Goal: Complete application form: Complete application form

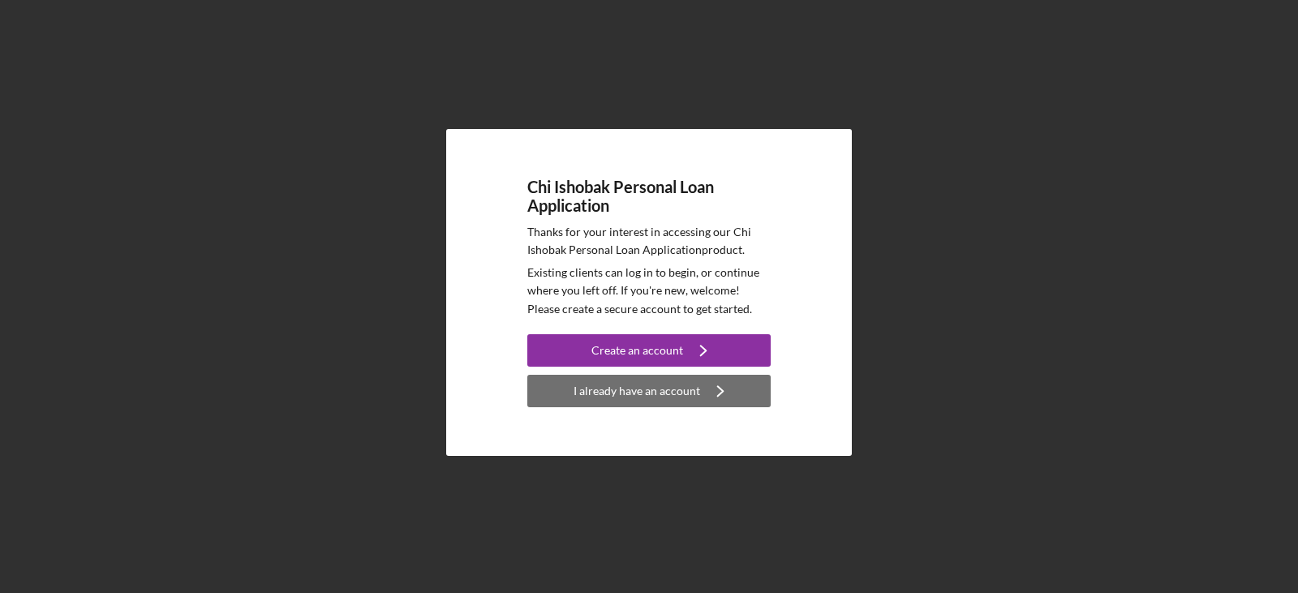
click at [672, 390] on div "I already have an account" at bounding box center [636, 391] width 127 height 32
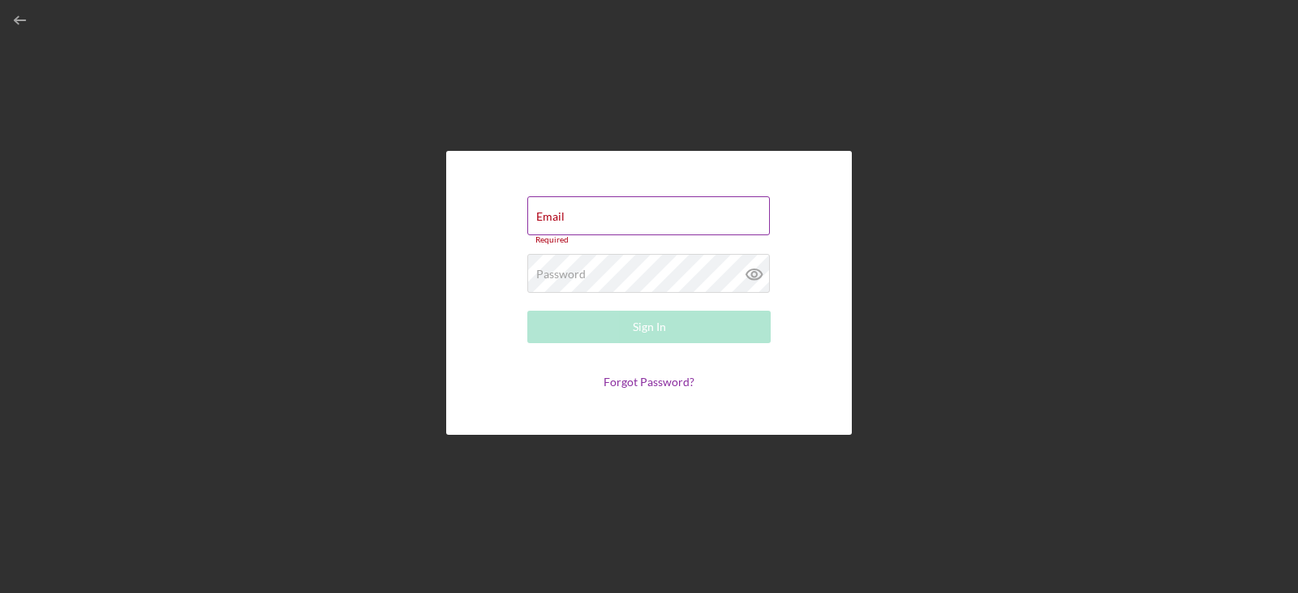
click at [668, 200] on div "Email Required" at bounding box center [648, 220] width 243 height 49
type input "[EMAIL_ADDRESS][DOMAIN_NAME]"
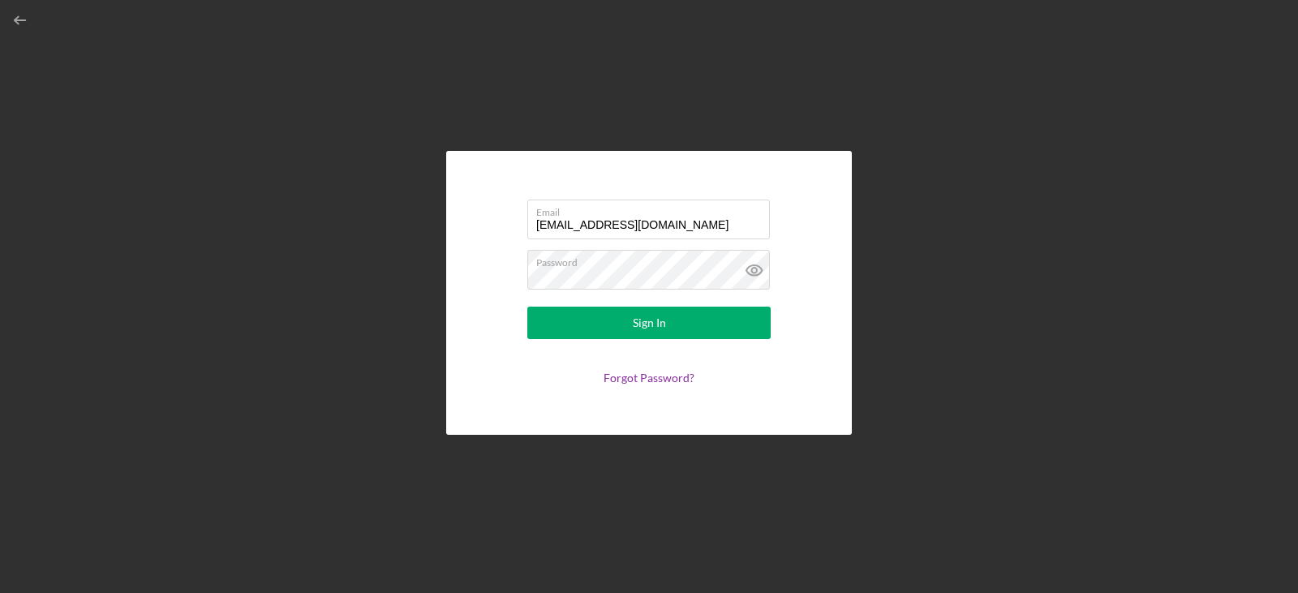
click at [577, 342] on form "Email [EMAIL_ADDRESS][DOMAIN_NAME] Password Sign In Forgot Password?" at bounding box center [649, 292] width 324 height 203
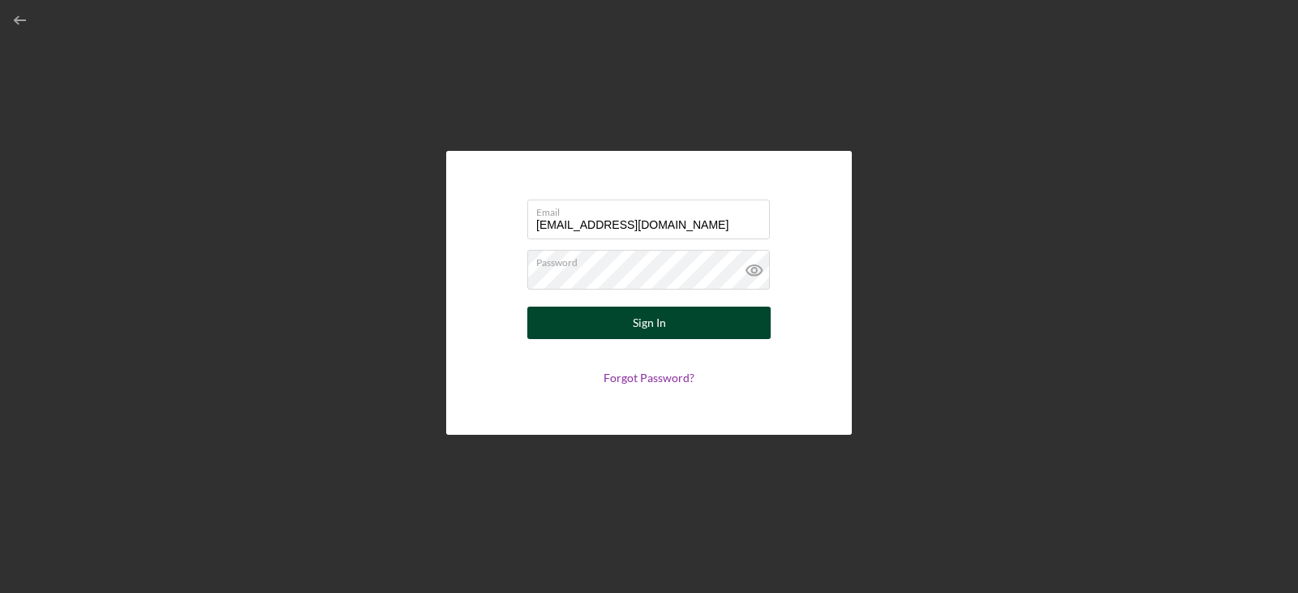
click at [591, 324] on button "Sign In" at bounding box center [648, 323] width 243 height 32
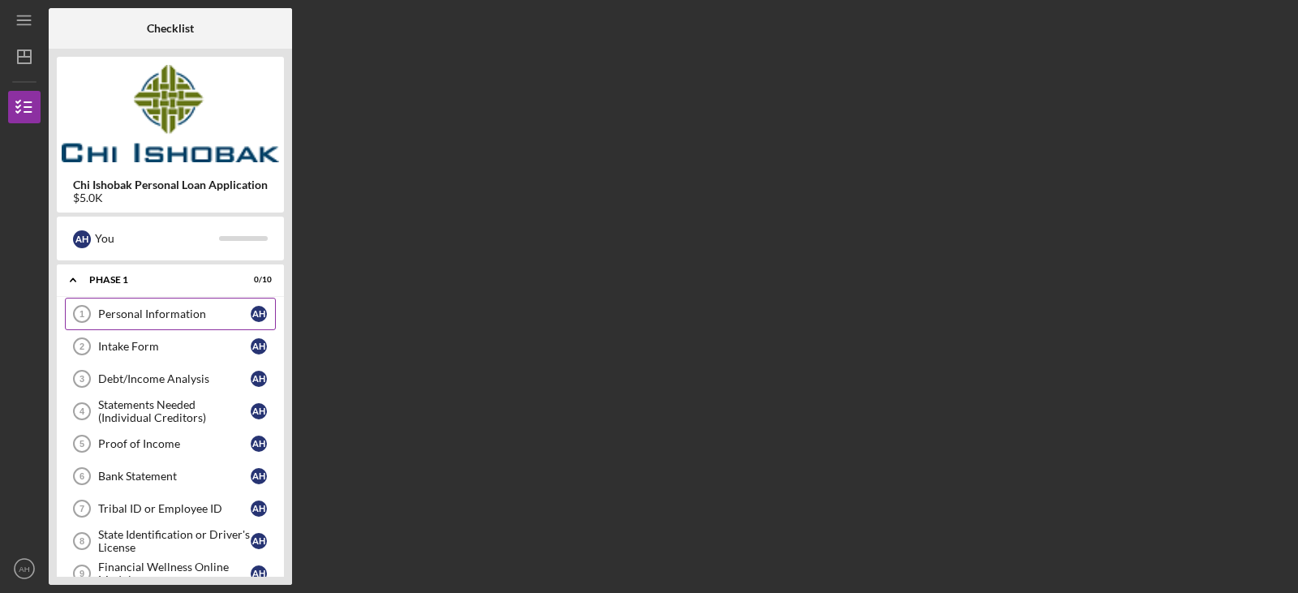
click at [164, 313] on div "Personal Information" at bounding box center [174, 313] width 152 height 13
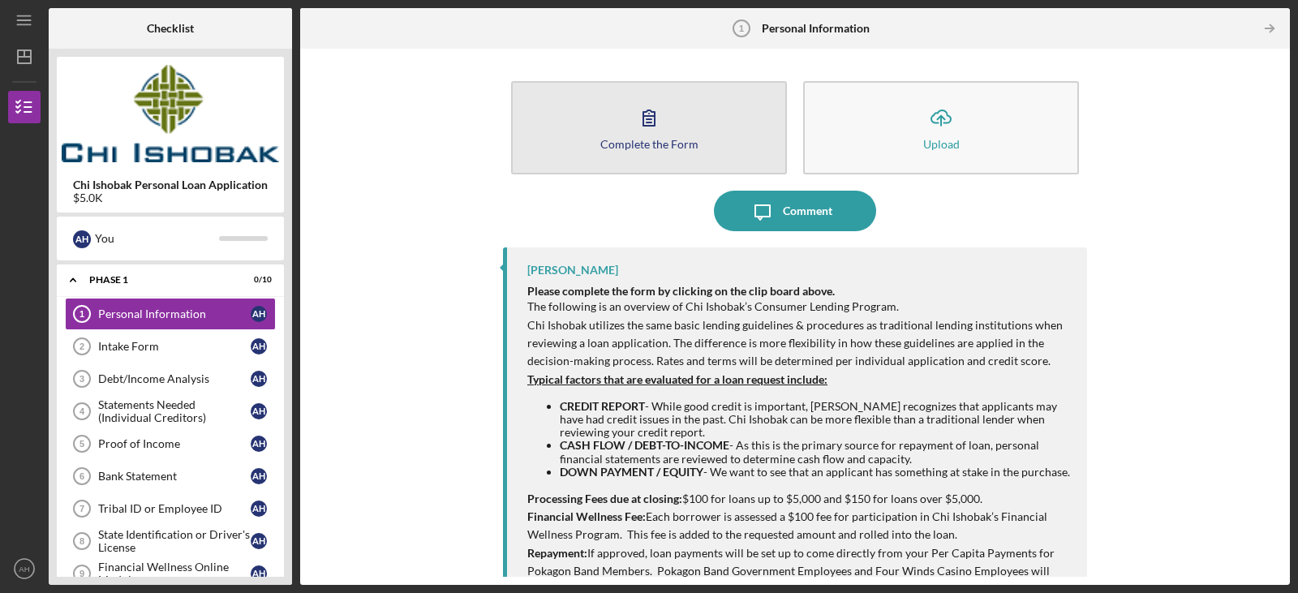
click at [655, 123] on icon "button" at bounding box center [649, 117] width 41 height 41
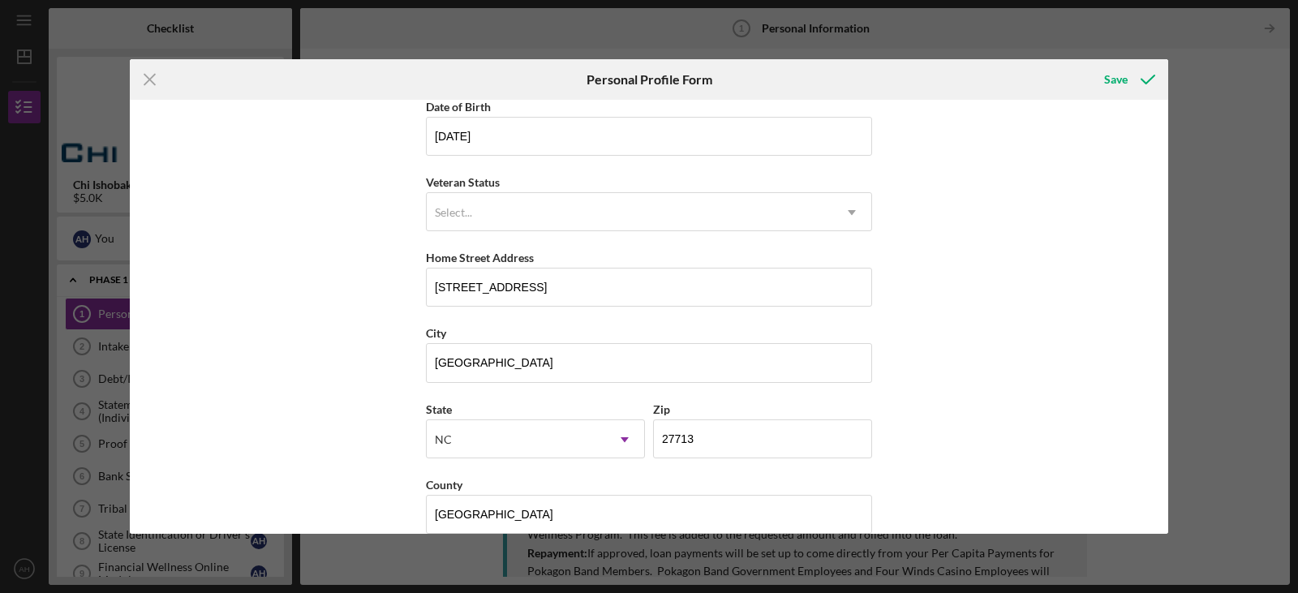
scroll to position [187, 0]
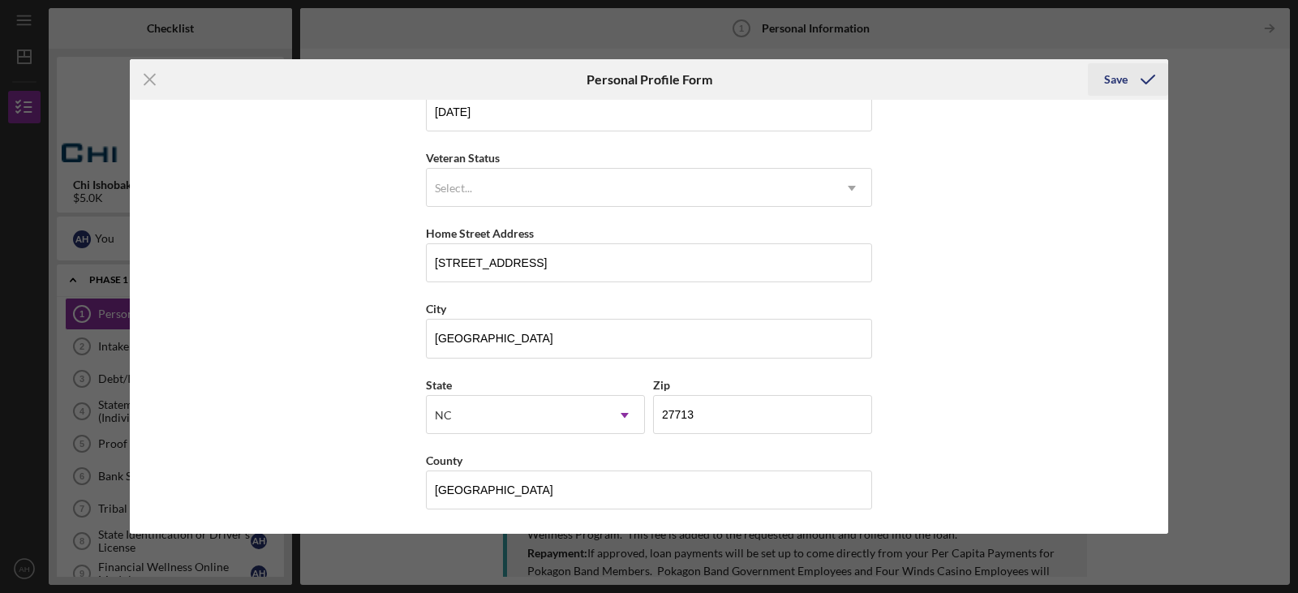
click at [1140, 86] on icon "submit" at bounding box center [1148, 79] width 41 height 41
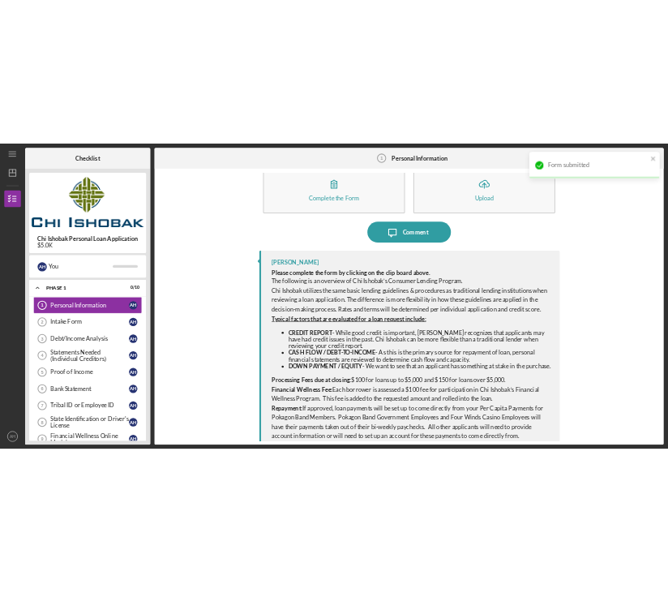
scroll to position [60, 0]
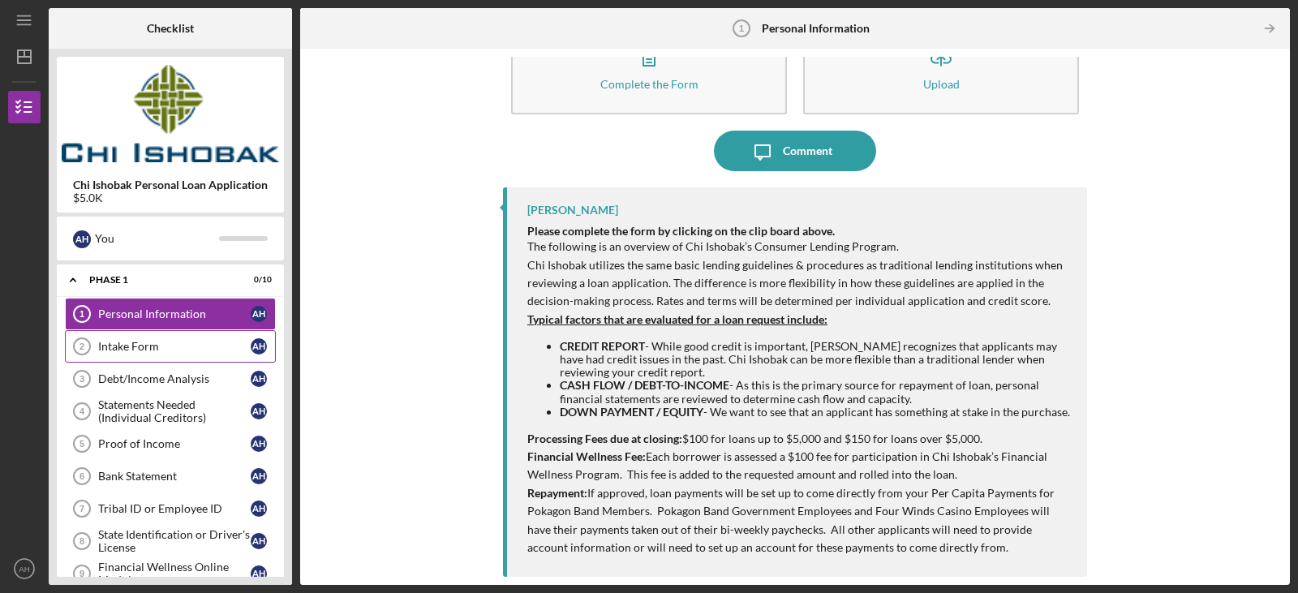
click at [168, 342] on div "Intake Form" at bounding box center [174, 346] width 152 height 13
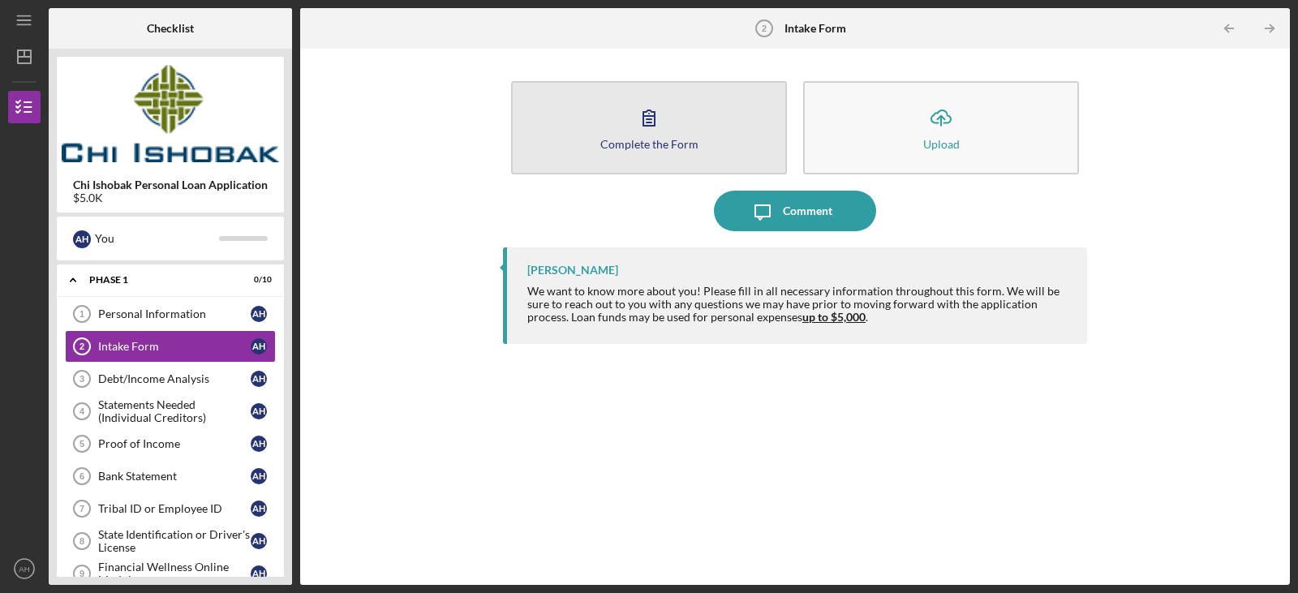
click at [680, 155] on button "Complete the Form Form" at bounding box center [649, 127] width 276 height 93
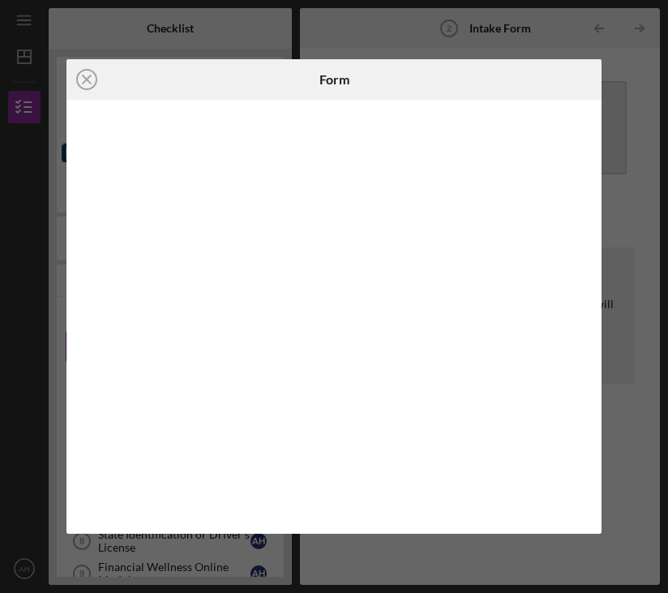
click at [626, 113] on div "Icon/Close Form" at bounding box center [334, 296] width 668 height 593
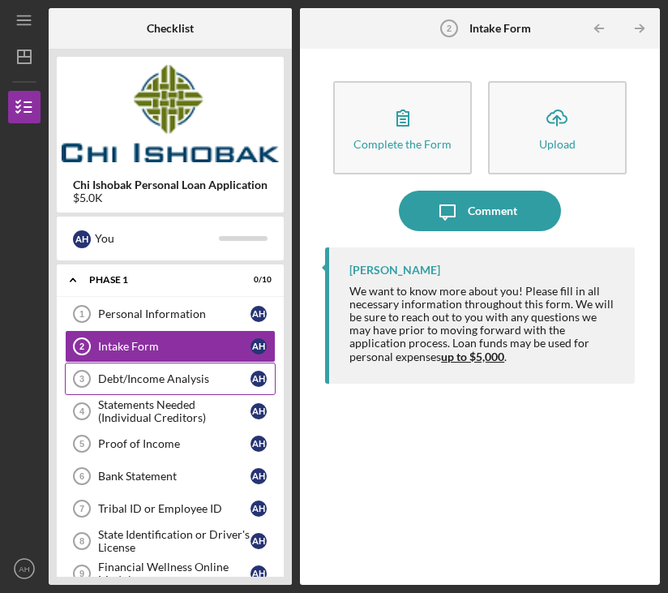
click at [174, 380] on div "Debt/Income Analysis" at bounding box center [174, 378] width 152 height 13
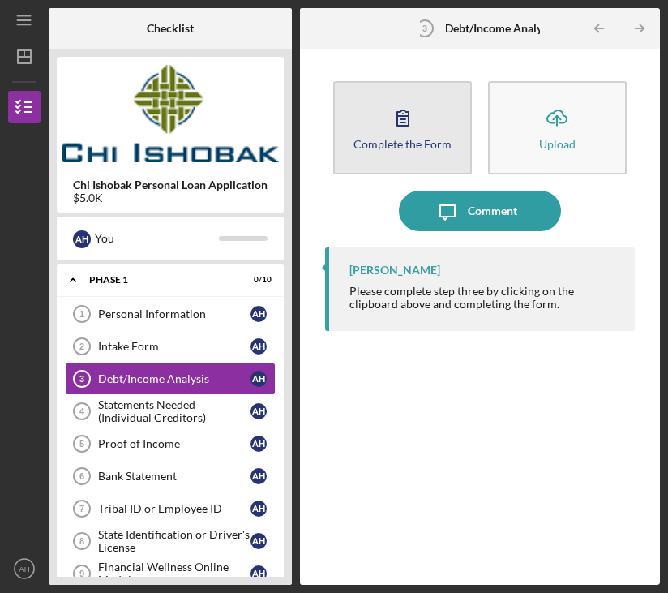
click at [403, 131] on icon "button" at bounding box center [403, 117] width 41 height 41
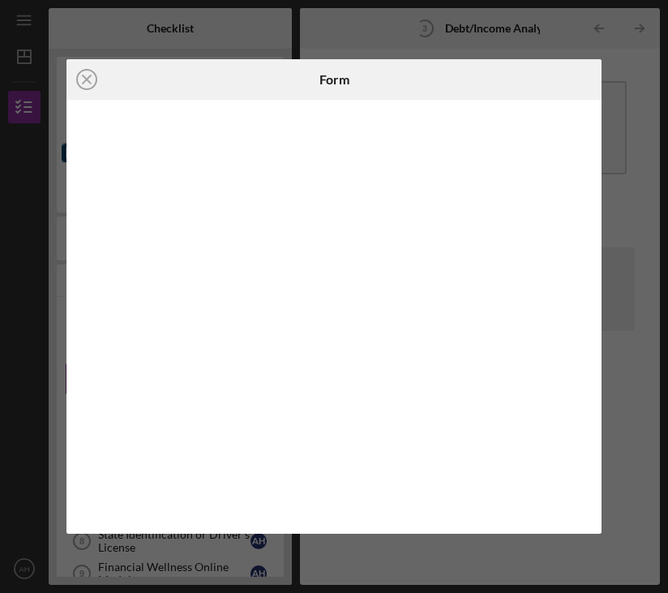
click at [471, 528] on div at bounding box center [334, 317] width 535 height 434
click at [472, 552] on div "Icon/Close Form" at bounding box center [334, 296] width 668 height 593
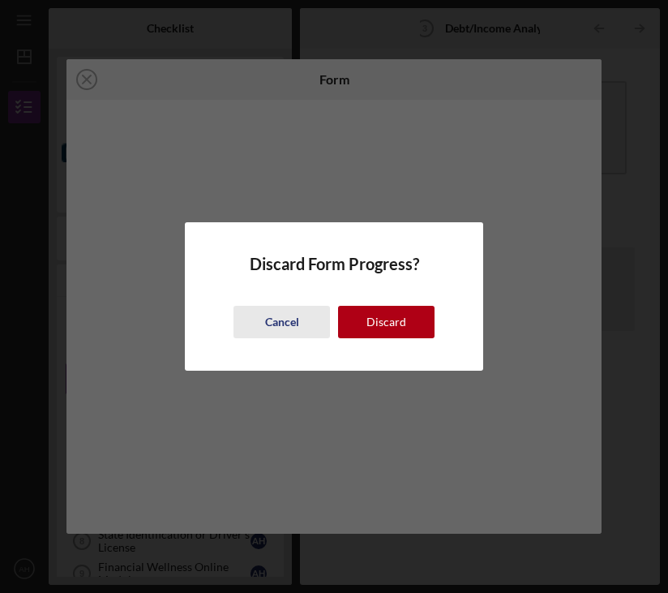
click at [287, 327] on div "Cancel" at bounding box center [282, 322] width 34 height 32
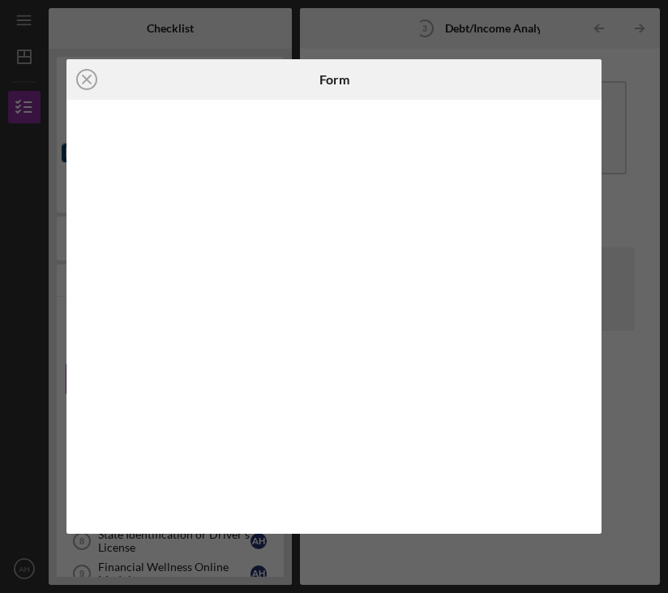
click at [161, 519] on div at bounding box center [334, 317] width 535 height 434
click at [71, 75] on icon "Icon/Close" at bounding box center [87, 79] width 41 height 41
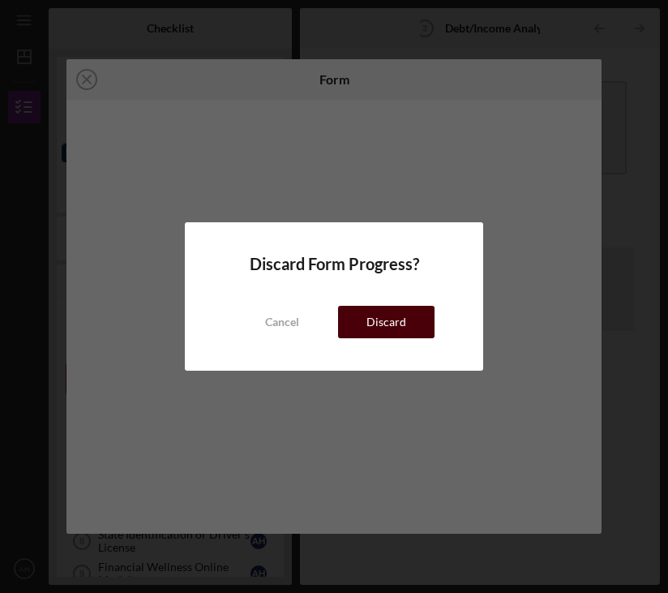
click at [403, 330] on div "Discard" at bounding box center [387, 322] width 40 height 32
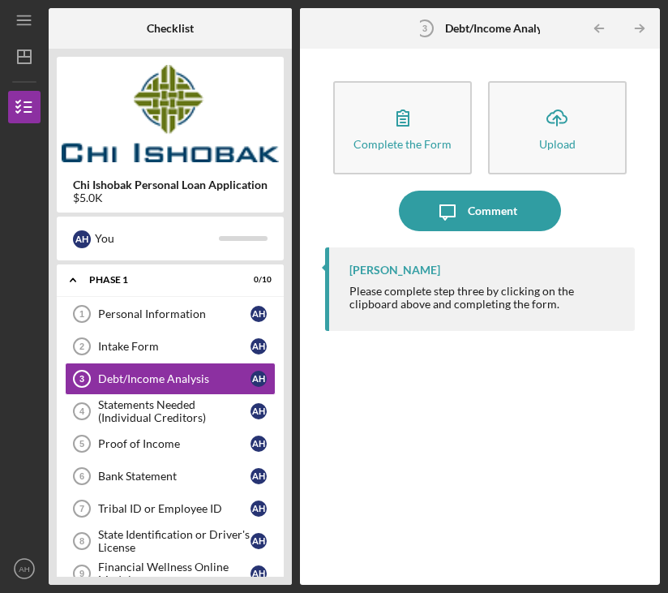
click at [440, 357] on div "[PERSON_NAME] Please complete step three by clicking on the clipboard above and…" at bounding box center [480, 403] width 310 height 313
click at [187, 308] on div "Personal Information" at bounding box center [174, 313] width 152 height 13
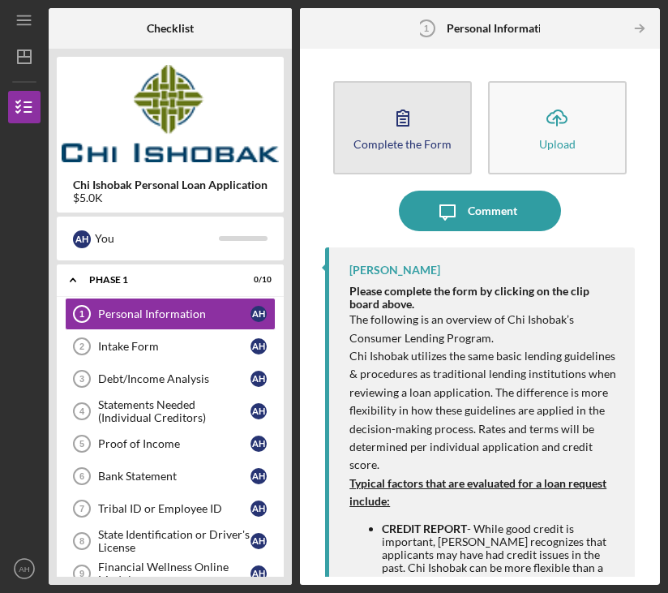
click at [442, 106] on button "Complete the Form Form" at bounding box center [402, 127] width 139 height 93
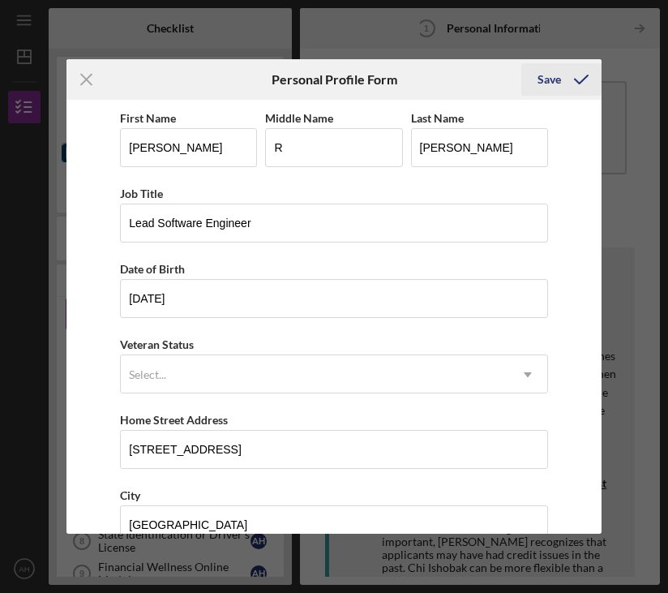
click at [571, 89] on icon "submit" at bounding box center [581, 79] width 41 height 41
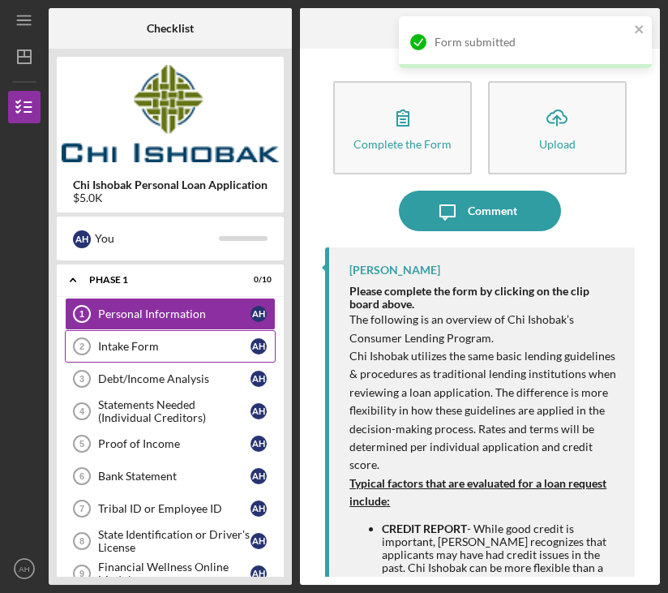
click at [207, 335] on link "Intake Form 2 Intake Form A H" at bounding box center [170, 346] width 211 height 32
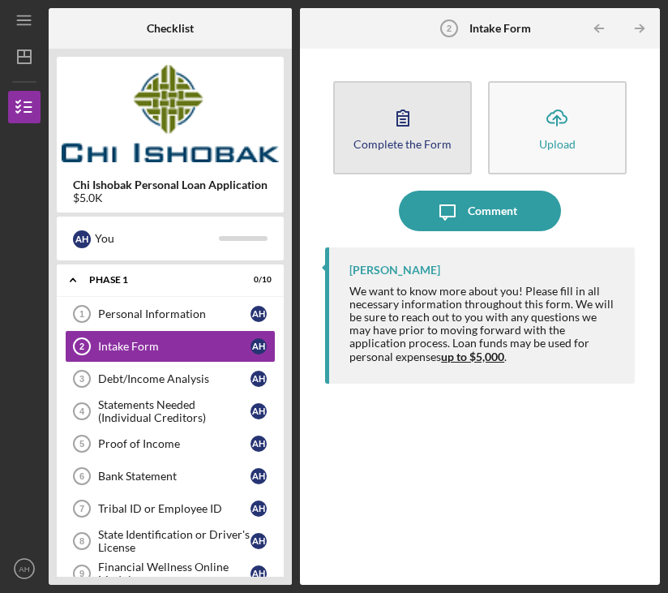
click at [418, 144] on div "Complete the Form" at bounding box center [403, 144] width 98 height 12
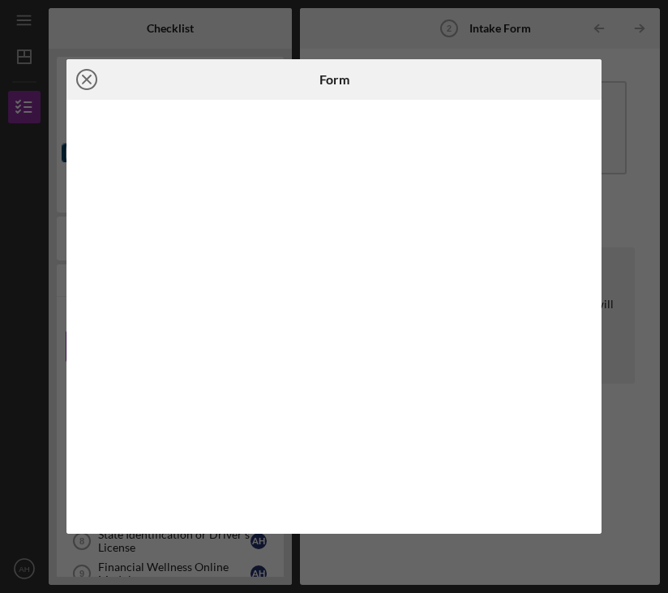
click at [72, 72] on icon "Icon/Close" at bounding box center [87, 79] width 41 height 41
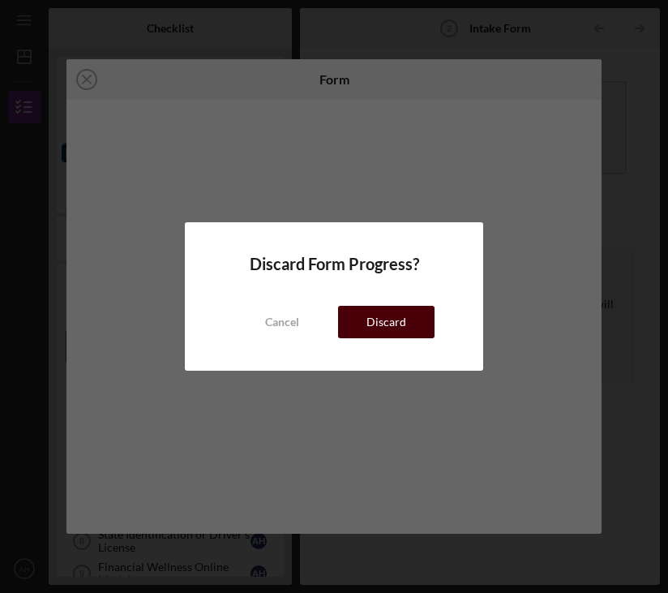
click at [391, 327] on div "Discard" at bounding box center [387, 322] width 40 height 32
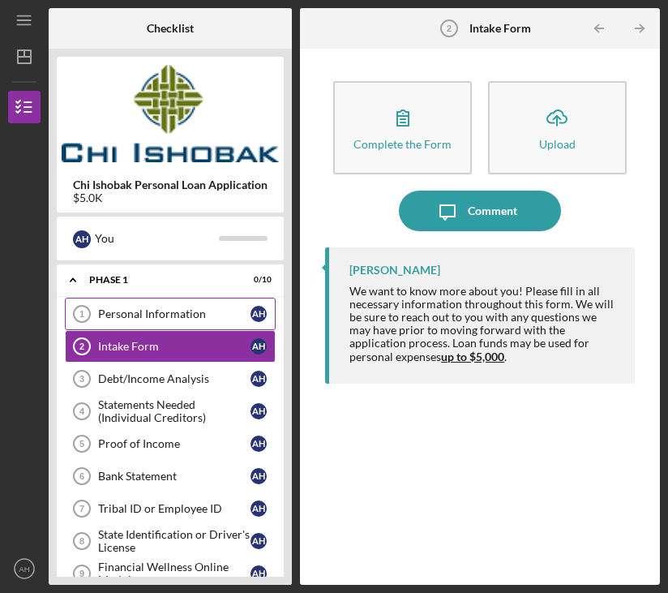
click at [167, 320] on div "Personal Information" at bounding box center [174, 313] width 152 height 13
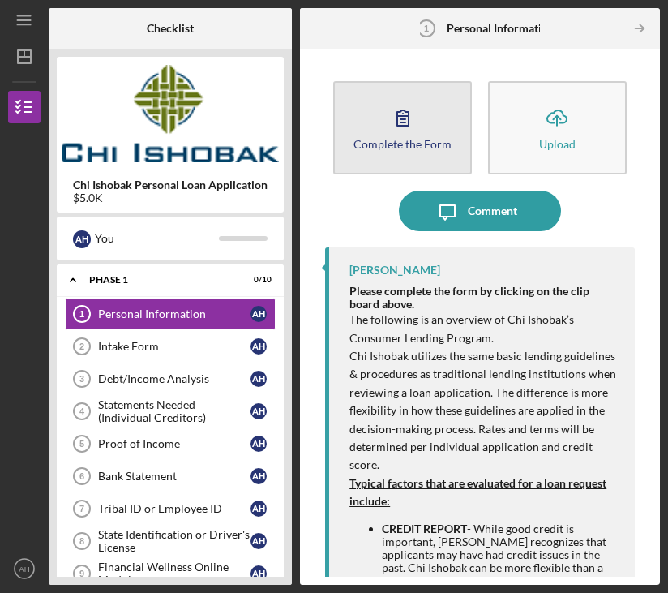
click at [433, 119] on button "Complete the Form Form" at bounding box center [402, 127] width 139 height 93
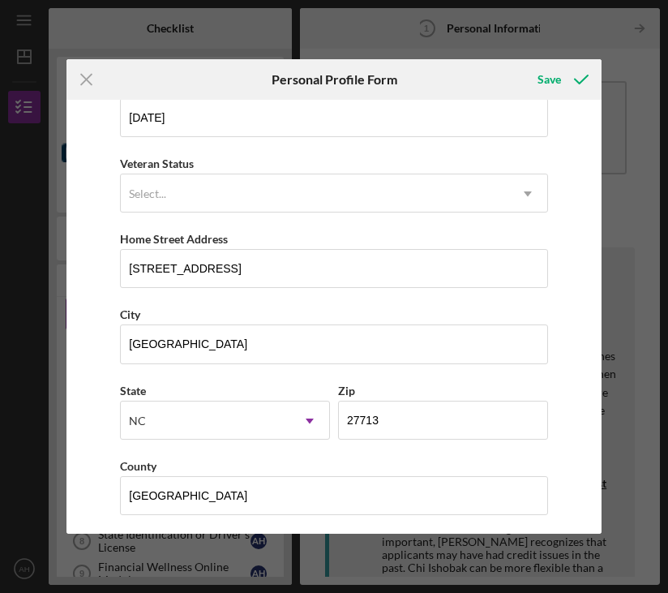
scroll to position [187, 0]
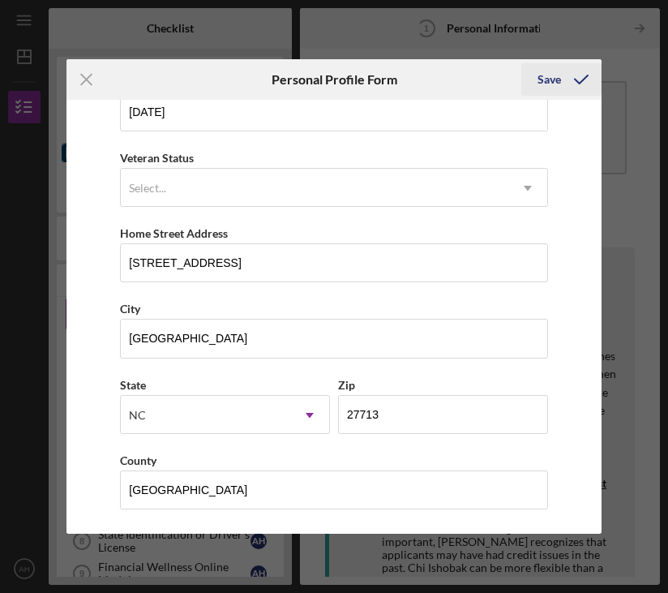
click at [582, 87] on icon "submit" at bounding box center [581, 79] width 41 height 41
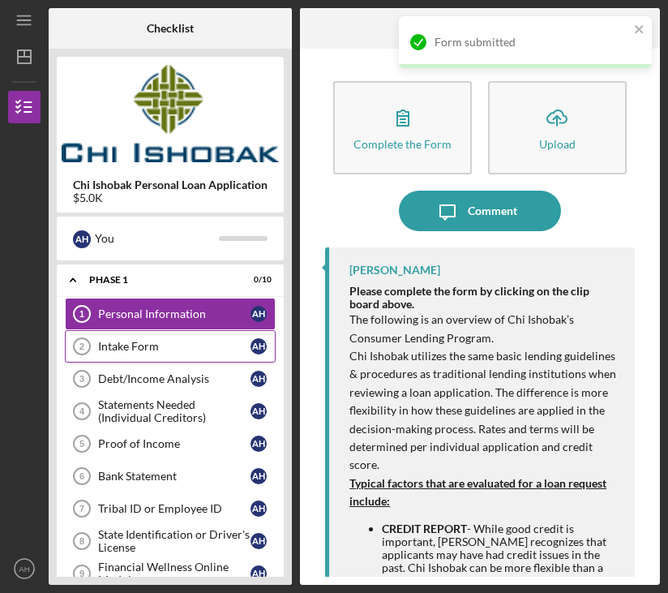
click at [187, 347] on div "Intake Form" at bounding box center [174, 346] width 152 height 13
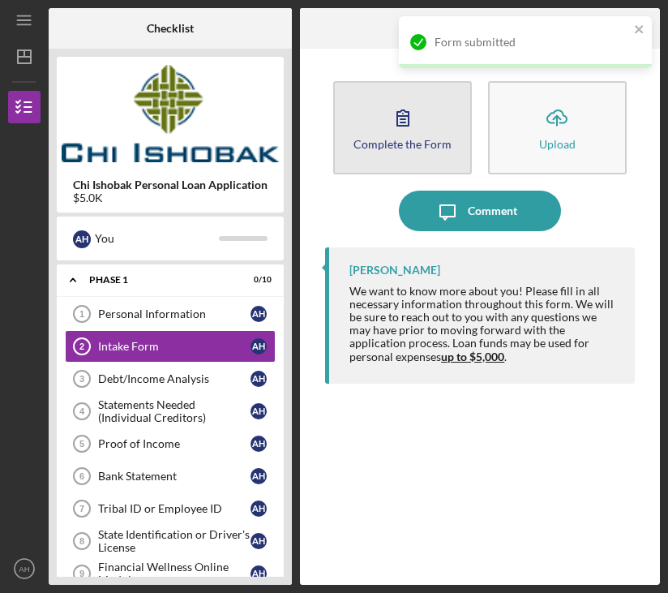
click at [418, 130] on icon "button" at bounding box center [403, 117] width 41 height 41
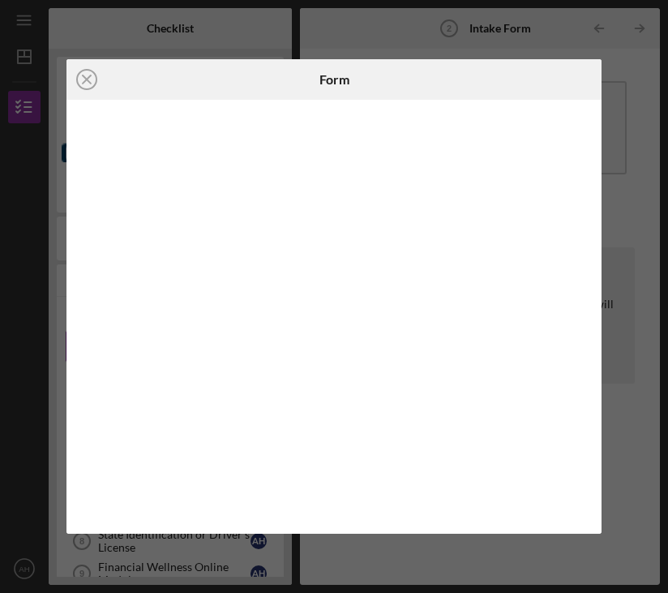
click at [590, 74] on div at bounding box center [512, 79] width 178 height 41
click at [646, 56] on div "Icon/Close Form" at bounding box center [334, 296] width 668 height 593
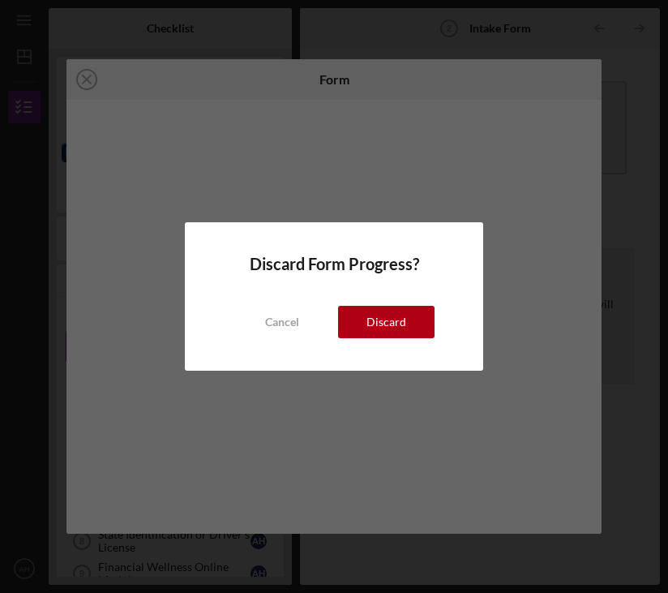
click at [97, 81] on div "Discard Form Progress? Cancel Discard" at bounding box center [334, 296] width 668 height 593
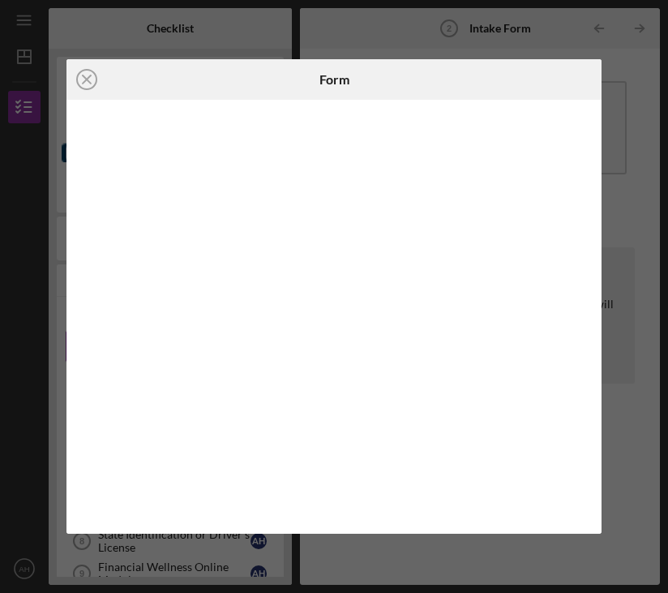
click at [176, 97] on div "Icon/Close" at bounding box center [156, 79] width 178 height 41
click at [154, 90] on div "Icon/Close" at bounding box center [156, 79] width 178 height 41
click at [82, 75] on icon "Icon/Close" at bounding box center [87, 79] width 41 height 41
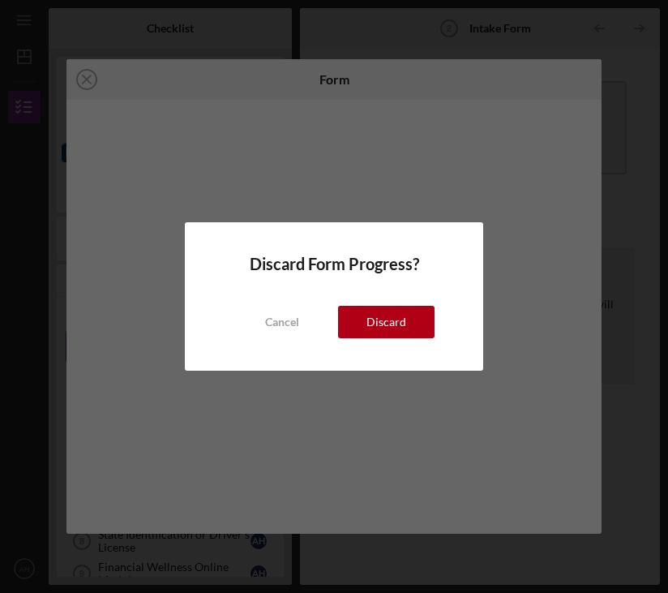
click at [403, 320] on div "Discard" at bounding box center [387, 322] width 40 height 32
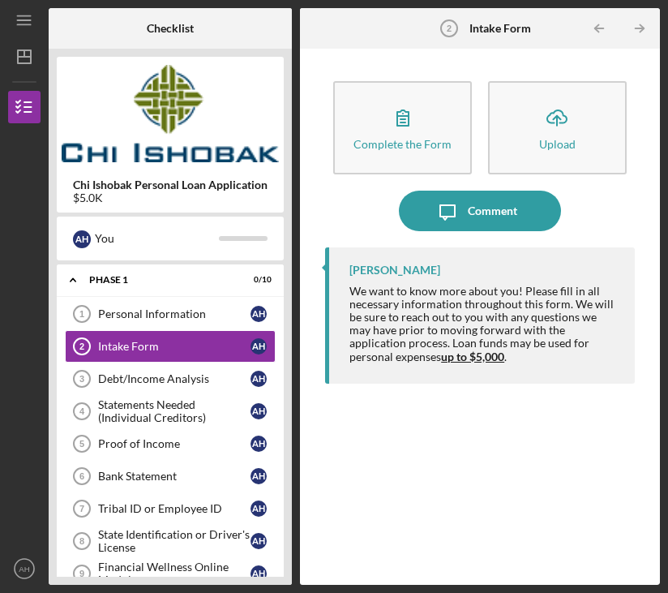
click at [518, 329] on div "We want to know more about you! Please fill in all necessary information throug…" at bounding box center [484, 324] width 269 height 79
click at [176, 376] on div "Debt/Income Analysis" at bounding box center [174, 378] width 152 height 13
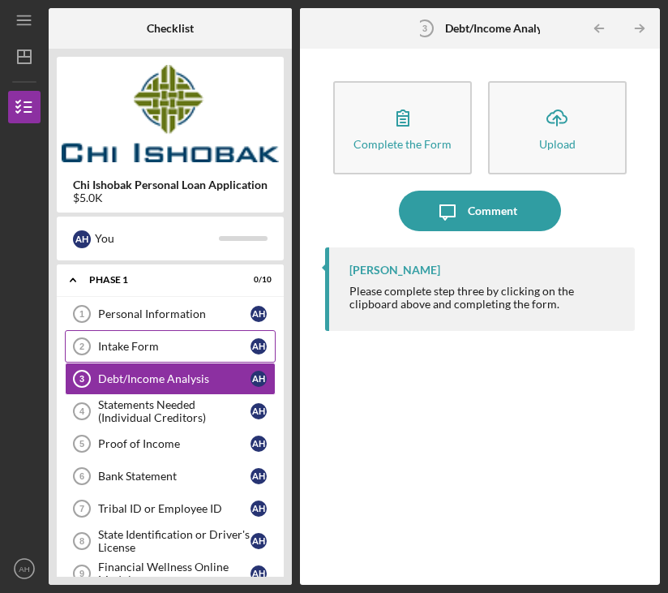
click at [193, 340] on div "Intake Form" at bounding box center [174, 346] width 152 height 13
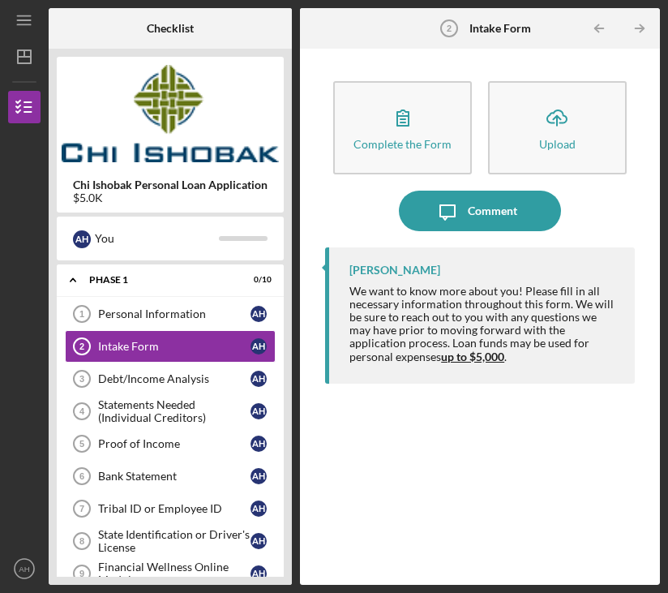
click at [548, 342] on div "We want to know more about you! Please fill in all necessary information throug…" at bounding box center [484, 324] width 269 height 79
drag, startPoint x: 564, startPoint y: 363, endPoint x: 338, endPoint y: 278, distance: 241.1
click at [338, 278] on div "[PERSON_NAME] We want to know more about you! Please fill in all necessary info…" at bounding box center [480, 315] width 310 height 136
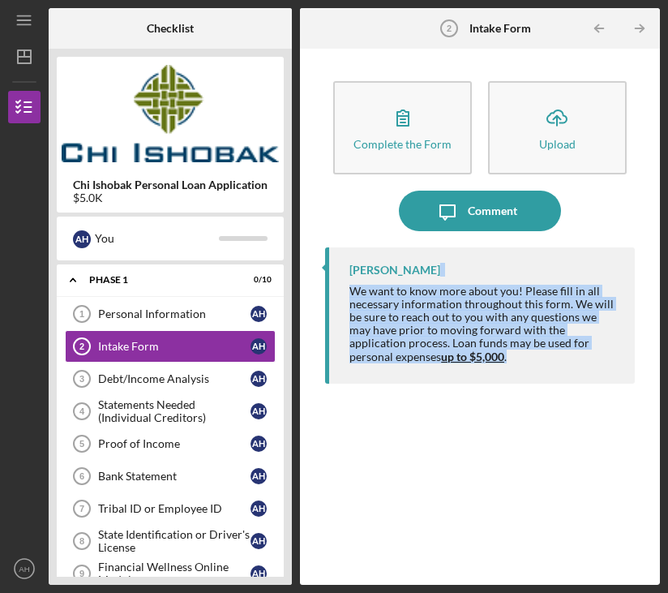
drag, startPoint x: 338, startPoint y: 278, endPoint x: 594, endPoint y: 403, distance: 284.4
click at [586, 403] on div "[PERSON_NAME] We want to know more about you! Please fill in all necessary info…" at bounding box center [480, 403] width 310 height 313
click at [569, 385] on div "[PERSON_NAME] We want to know more about you! Please fill in all necessary info…" at bounding box center [480, 403] width 310 height 313
click at [542, 366] on div "[PERSON_NAME] We want to know more about you! Please fill in all necessary info…" at bounding box center [480, 315] width 310 height 136
click at [524, 342] on div "We want to know more about you! Please fill in all necessary information throug…" at bounding box center [484, 324] width 269 height 79
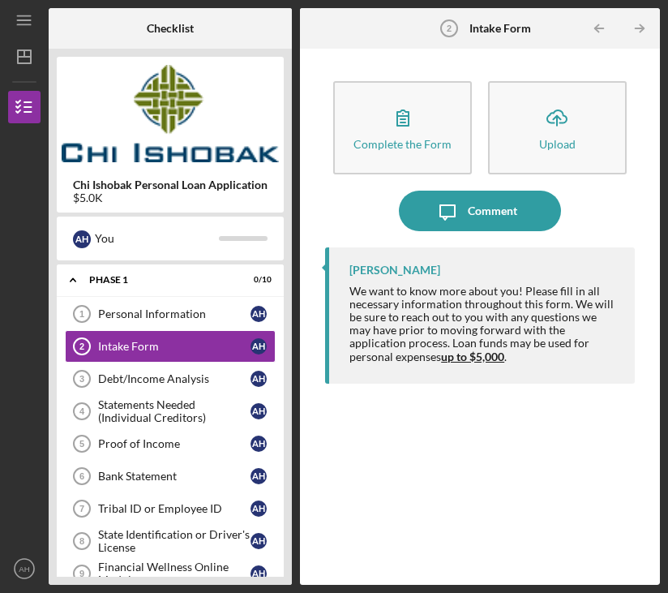
click at [591, 346] on div "We want to know more about you! Please fill in all necessary information throug…" at bounding box center [484, 324] width 269 height 79
drag, startPoint x: 509, startPoint y: 348, endPoint x: 377, endPoint y: 279, distance: 148.4
click at [377, 279] on div "[PERSON_NAME] We want to know more about you! Please fill in all necessary info…" at bounding box center [480, 315] width 310 height 136
drag, startPoint x: 344, startPoint y: 276, endPoint x: 571, endPoint y: 379, distance: 249.4
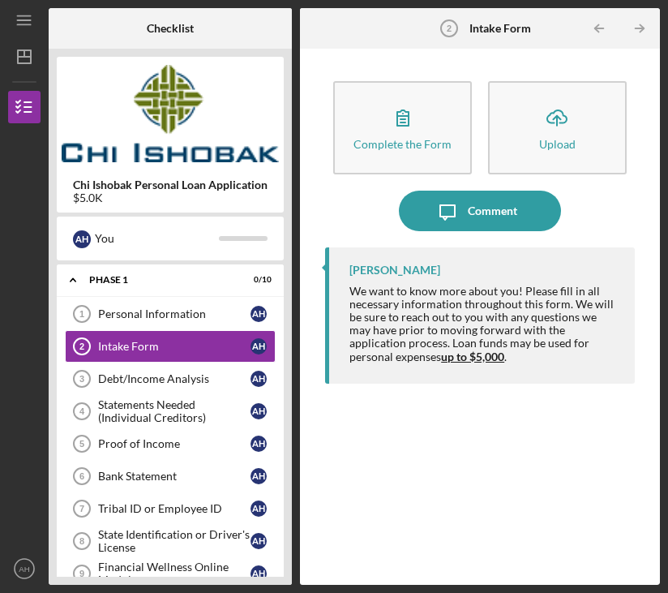
click at [556, 378] on div "[PERSON_NAME] We want to know more about you! Please fill in all necessary info…" at bounding box center [480, 315] width 310 height 136
click at [565, 364] on div "[PERSON_NAME] We want to know more about you! Please fill in all necessary info…" at bounding box center [480, 315] width 310 height 136
click at [561, 364] on div "[PERSON_NAME] We want to know more about you! Please fill in all necessary info…" at bounding box center [480, 315] width 310 height 136
click at [454, 315] on div "We want to know more about you! Please fill in all necessary information throug…" at bounding box center [484, 324] width 269 height 79
click at [457, 271] on div "[PERSON_NAME]" at bounding box center [484, 270] width 269 height 13
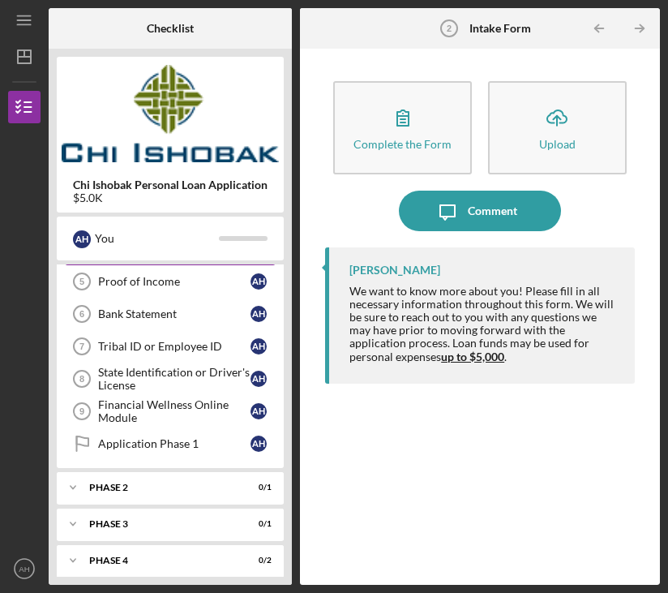
scroll to position [81, 0]
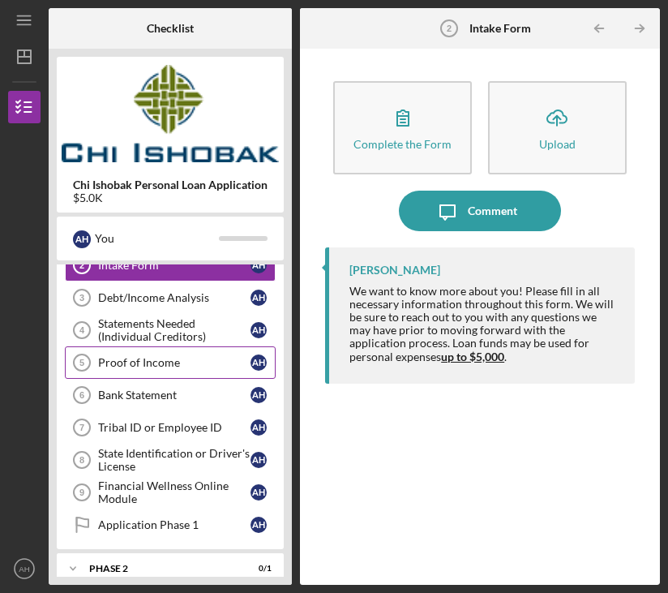
click at [186, 349] on link "Proof of Income 5 Proof of Income A H" at bounding box center [170, 362] width 211 height 32
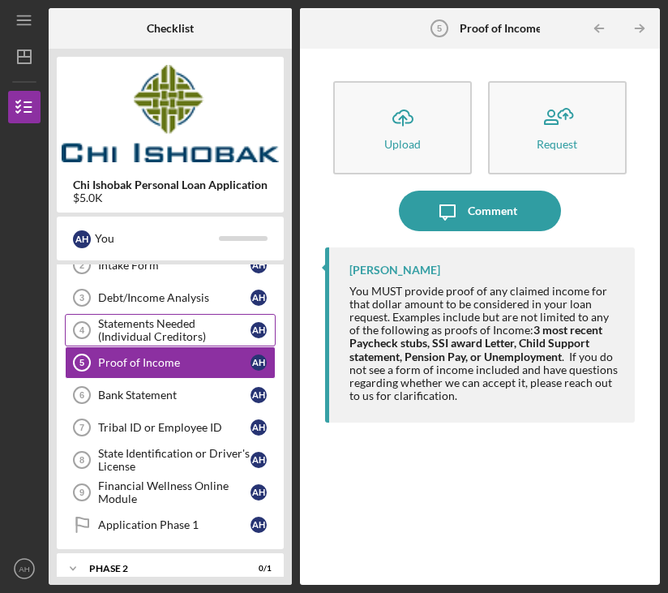
click at [188, 333] on div "Statements Needed (Individual Creditors)" at bounding box center [174, 330] width 152 height 26
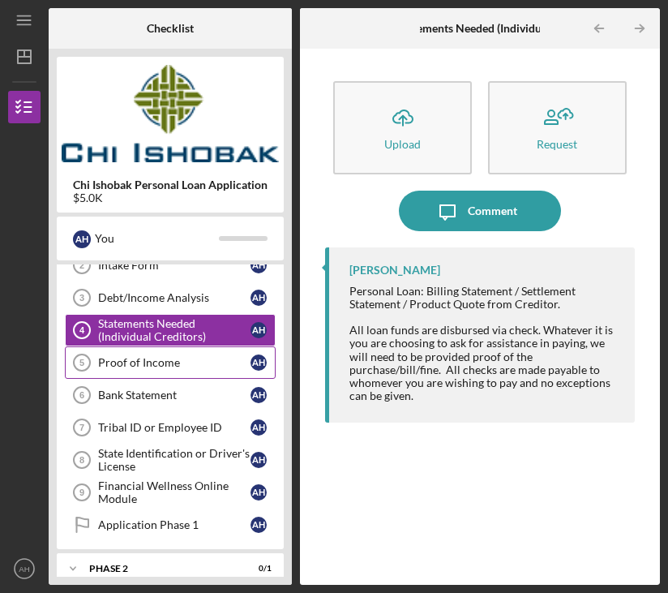
click at [185, 365] on div "Proof of Income" at bounding box center [174, 362] width 152 height 13
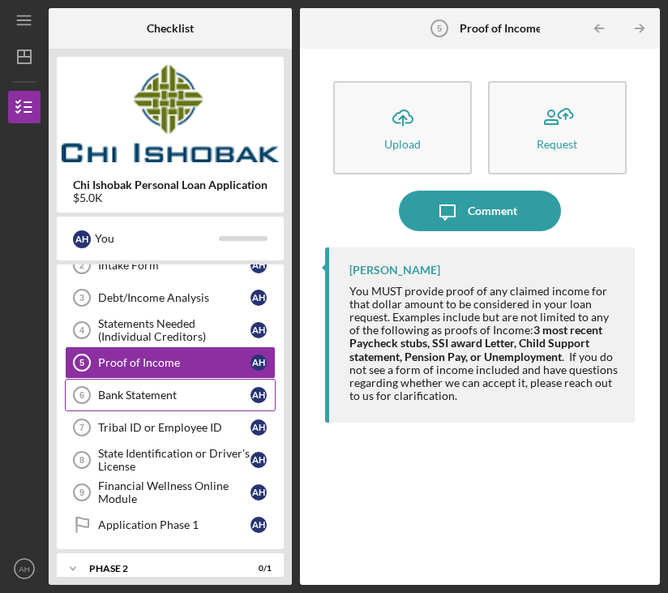
click at [185, 406] on link "Bank Statement 6 Bank Statement A H" at bounding box center [170, 395] width 211 height 32
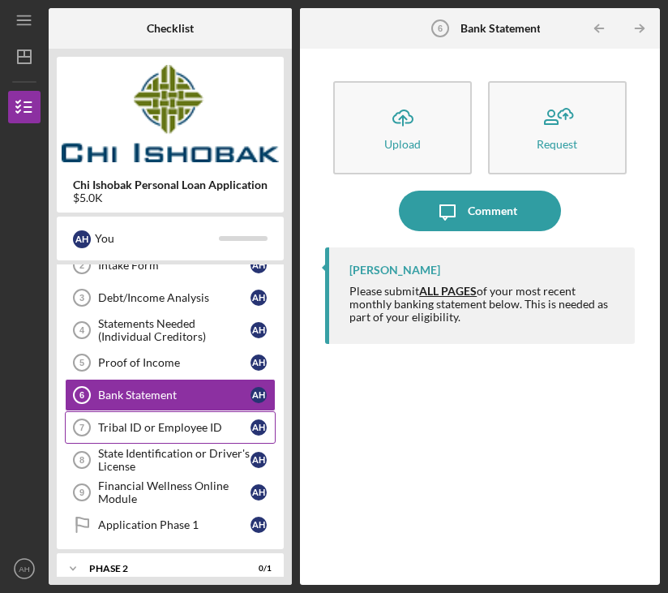
click at [190, 427] on div "Tribal ID or Employee ID" at bounding box center [174, 427] width 152 height 13
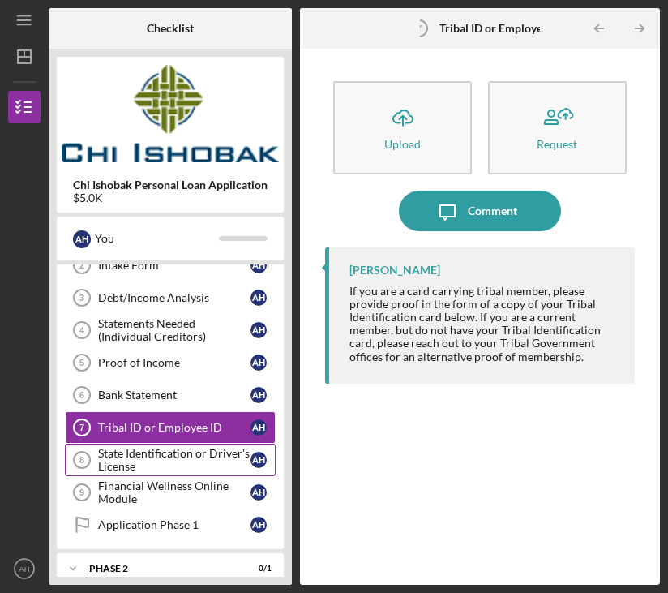
click at [195, 462] on div "State Identification or Driver's License" at bounding box center [174, 460] width 152 height 26
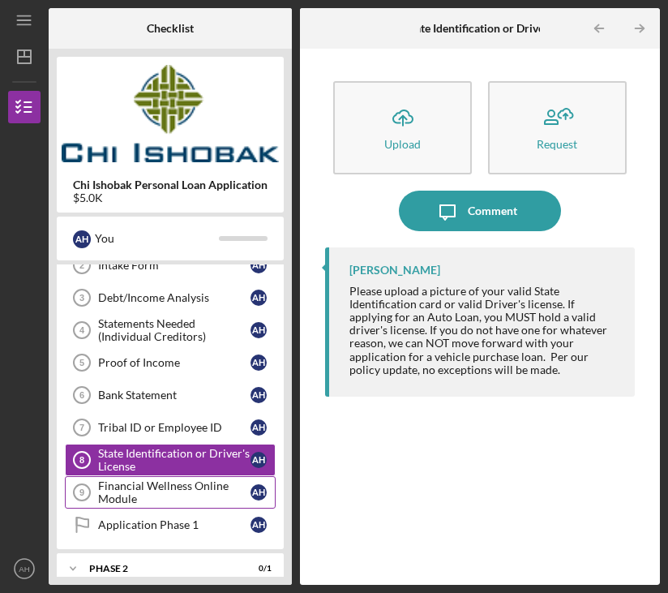
click at [191, 486] on div "Financial Wellness Online Module" at bounding box center [174, 492] width 152 height 26
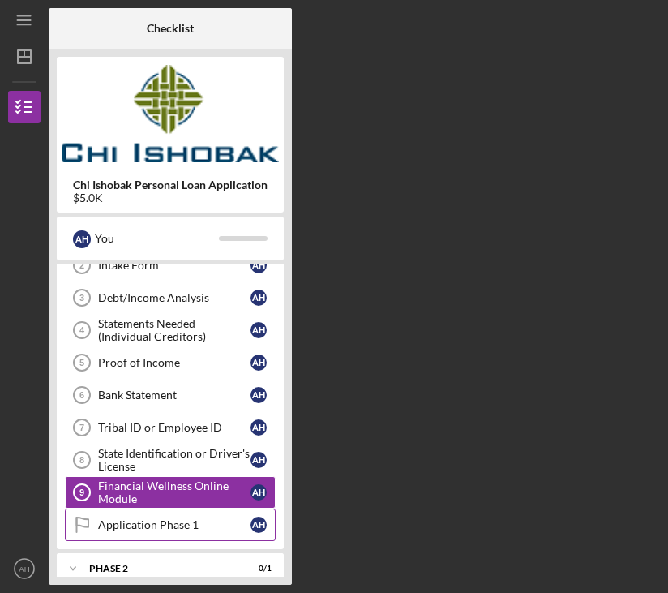
click at [189, 514] on link "Application Phase 1 Application Phase 1 A H" at bounding box center [170, 525] width 211 height 32
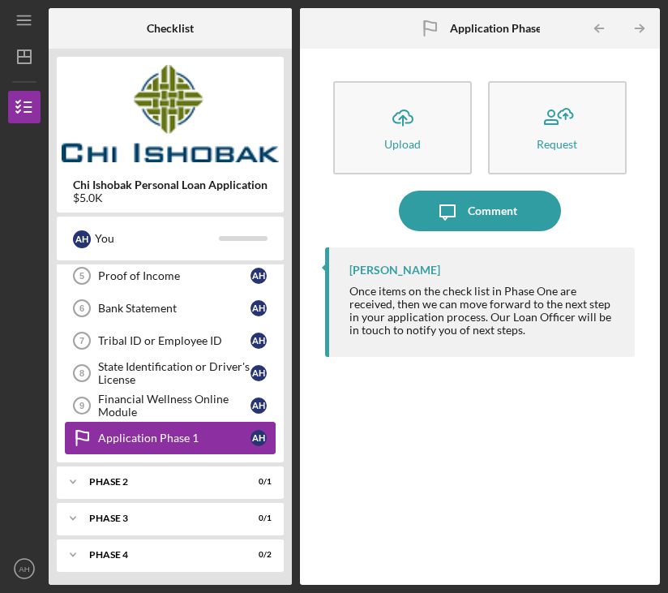
scroll to position [171, 0]
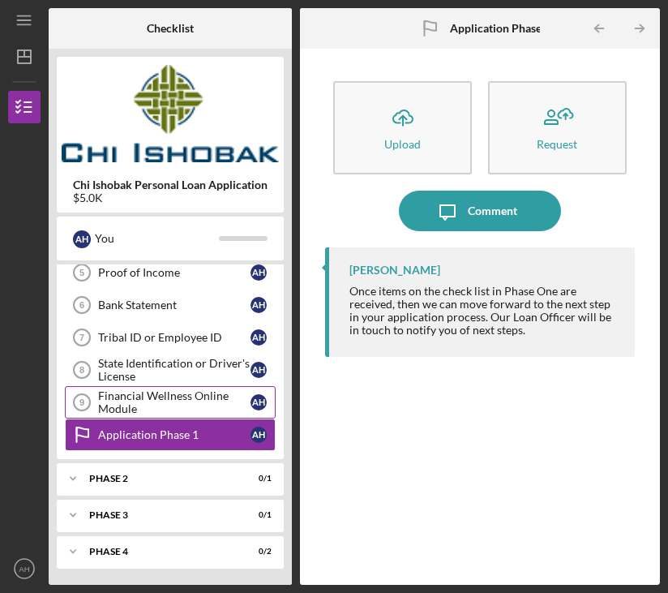
click at [210, 405] on div "Financial Wellness Online Module" at bounding box center [174, 402] width 152 height 26
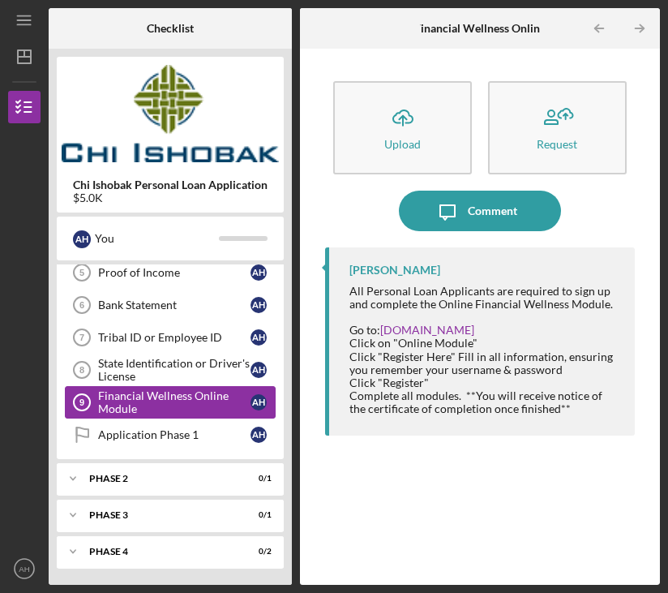
click at [199, 405] on div "Financial Wellness Online Module" at bounding box center [174, 402] width 152 height 26
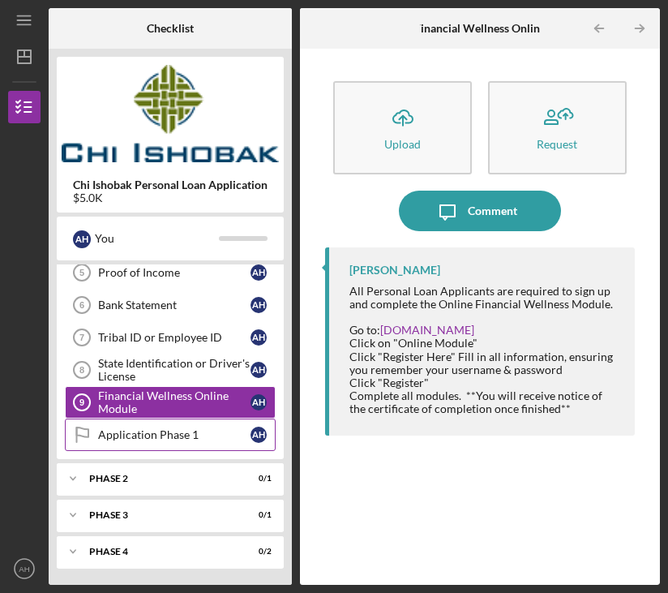
click at [221, 423] on link "Application Phase 1 Application Phase 1 A H" at bounding box center [170, 435] width 211 height 32
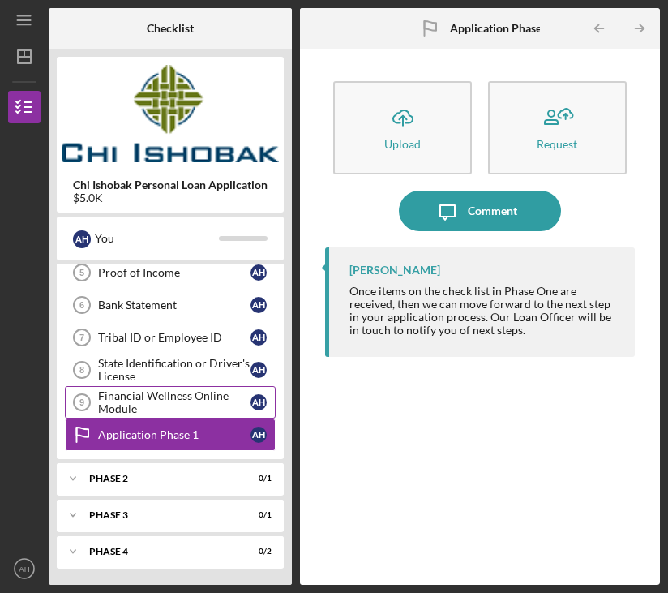
click at [195, 410] on div "Financial Wellness Online Module" at bounding box center [174, 402] width 152 height 26
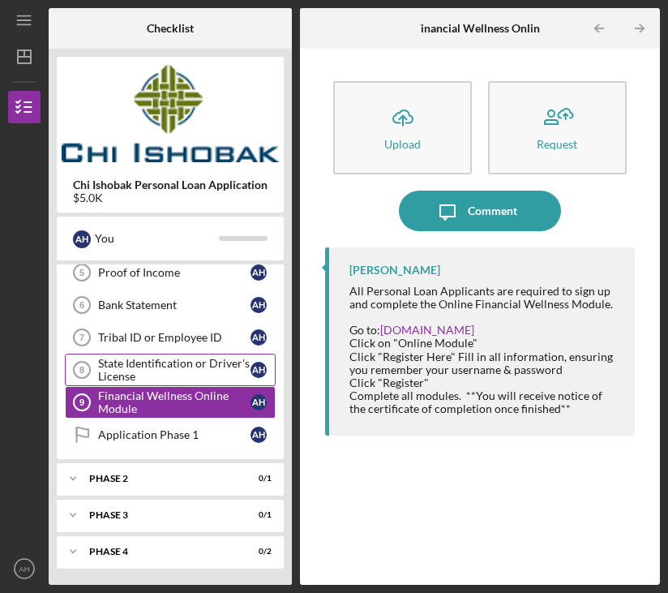
click at [178, 388] on link "Financial Wellness Online Module 9 Financial Wellness Online Module A H" at bounding box center [170, 402] width 211 height 32
click at [173, 373] on div "State Identification or Driver's License" at bounding box center [174, 370] width 152 height 26
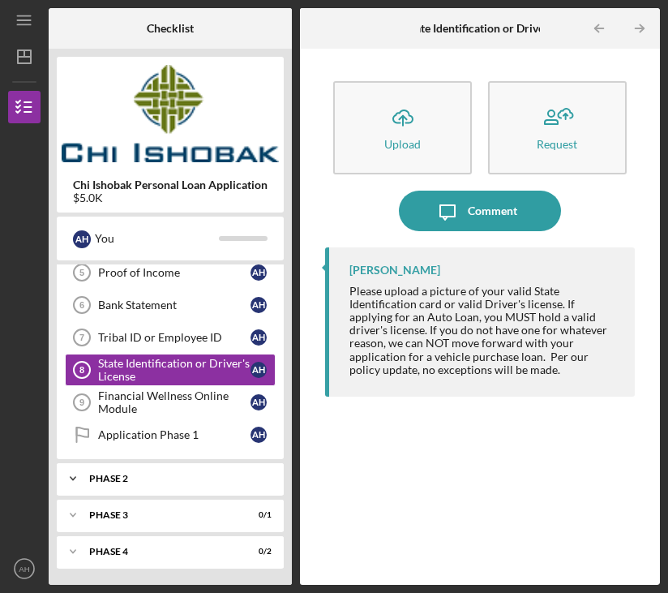
click at [169, 485] on div "Icon/Expander Phase 2 0 / 1" at bounding box center [170, 478] width 227 height 32
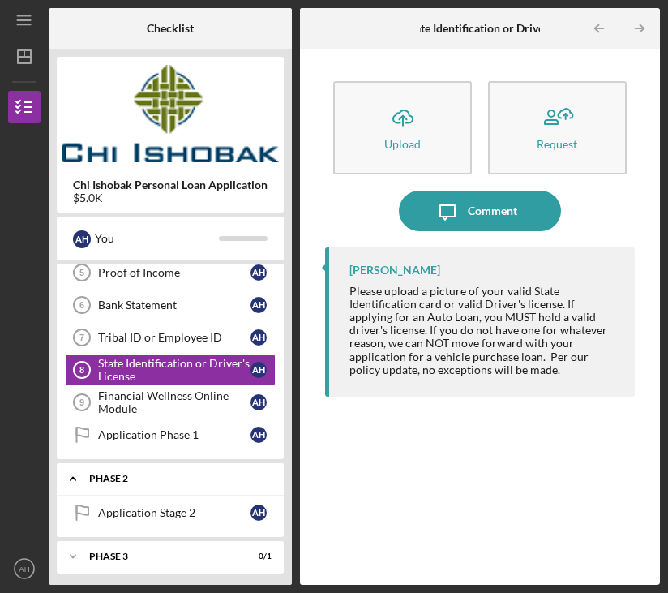
click at [171, 484] on div "Icon/Expander Phase 2 0 / 1" at bounding box center [170, 478] width 227 height 33
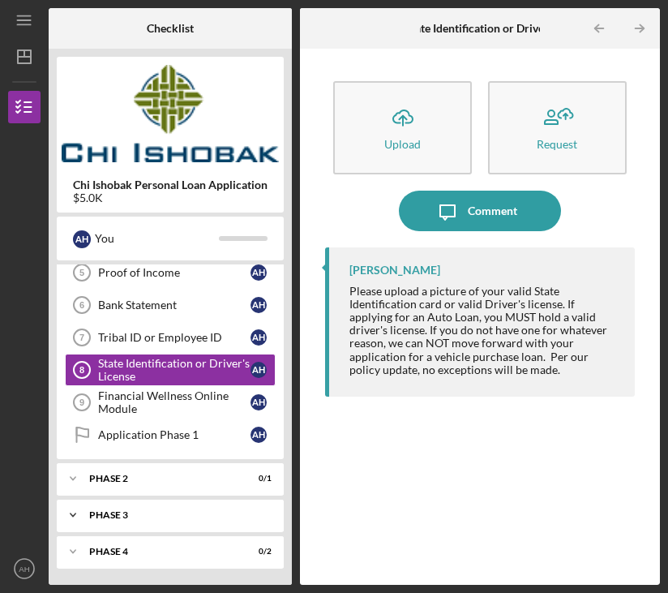
click at [158, 521] on div "Icon/Expander Phase 3 0 / 1" at bounding box center [170, 515] width 227 height 32
click at [163, 514] on div "Phase 3" at bounding box center [176, 515] width 174 height 10
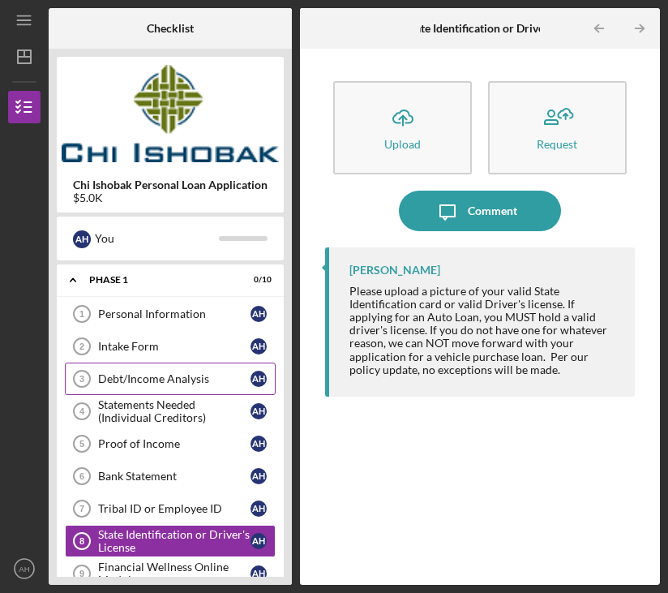
click at [184, 369] on link "Debt/Income Analysis 3 Debt/Income Analysis A H" at bounding box center [170, 379] width 211 height 32
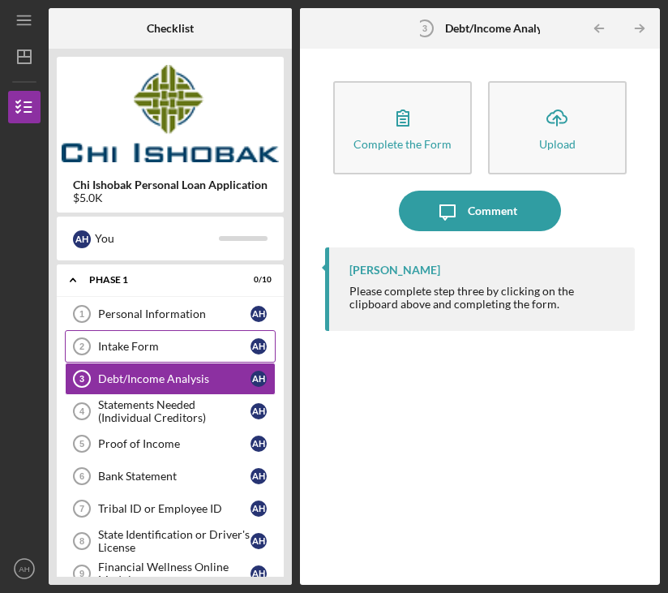
click at [182, 360] on link "Intake Form 2 Intake Form A H" at bounding box center [170, 346] width 211 height 32
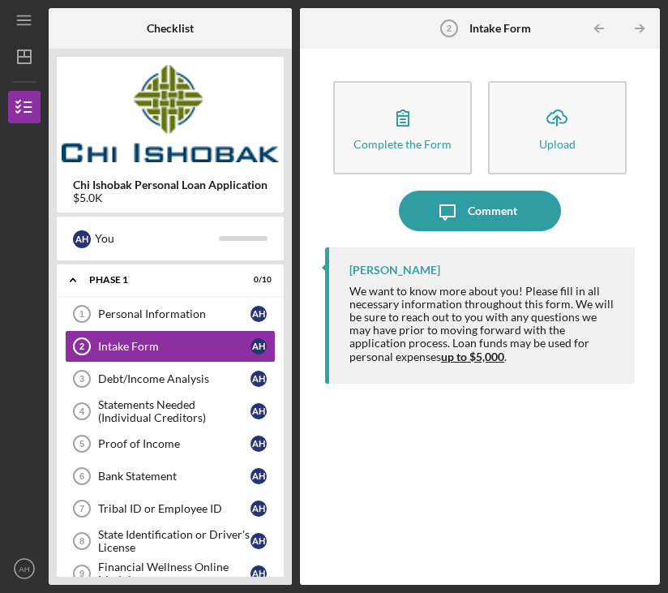
click at [449, 293] on div "We want to know more about you! Please fill in all necessary information throug…" at bounding box center [484, 324] width 269 height 79
click at [149, 299] on link "Personal Information 1 Personal Information A H" at bounding box center [170, 314] width 211 height 32
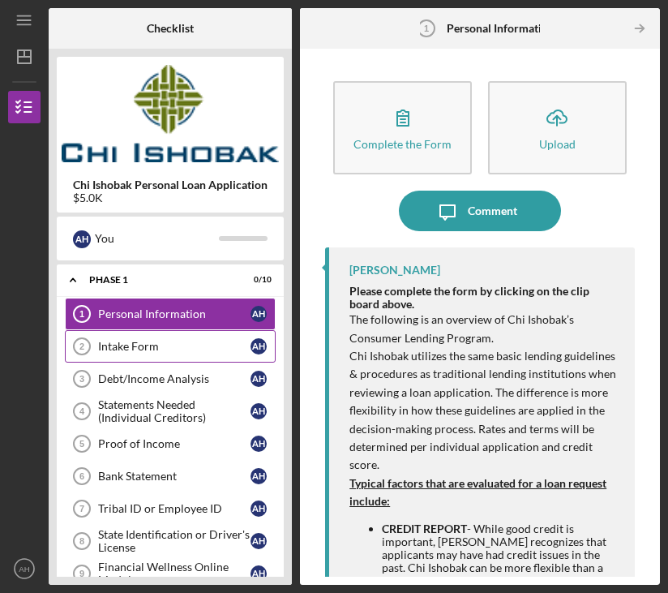
click at [152, 345] on div "Intake Form" at bounding box center [174, 346] width 152 height 13
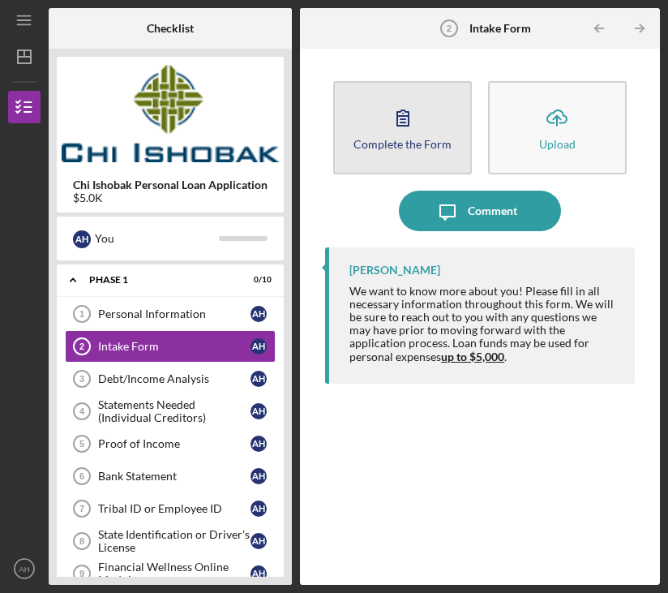
click at [393, 138] on div "Complete the Form" at bounding box center [403, 144] width 98 height 12
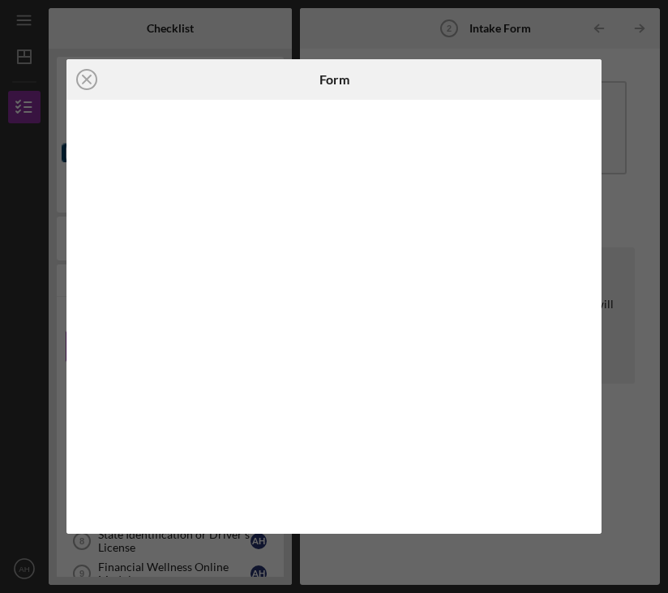
drag, startPoint x: 601, startPoint y: 479, endPoint x: 625, endPoint y: 477, distance: 24.5
click at [602, 479] on div "Icon/Close Form" at bounding box center [334, 296] width 668 height 593
click at [625, 477] on div "Icon/Close Form" at bounding box center [334, 296] width 668 height 593
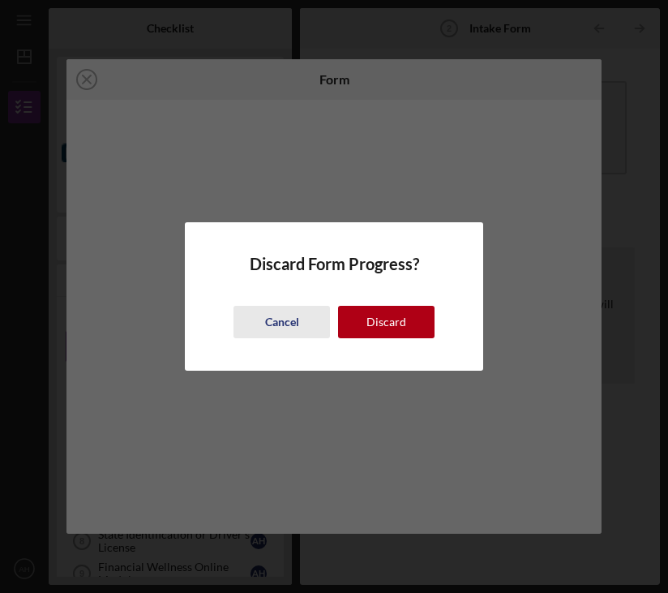
click at [296, 336] on div "Cancel" at bounding box center [282, 322] width 34 height 32
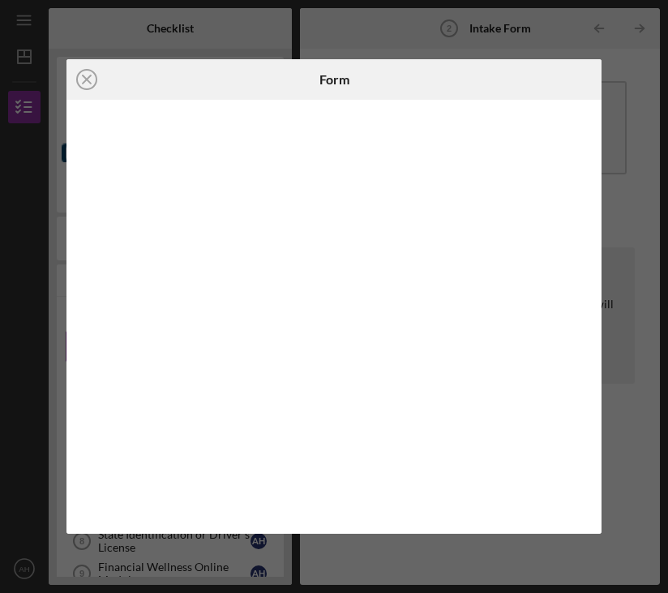
click at [578, 67] on div at bounding box center [512, 79] width 178 height 41
click at [70, 74] on icon "Icon/Close" at bounding box center [87, 79] width 41 height 41
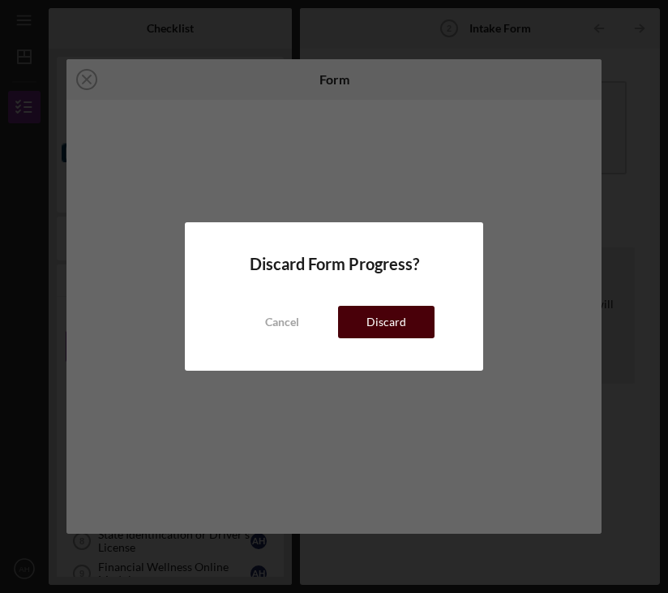
click at [372, 330] on div "Discard" at bounding box center [387, 322] width 40 height 32
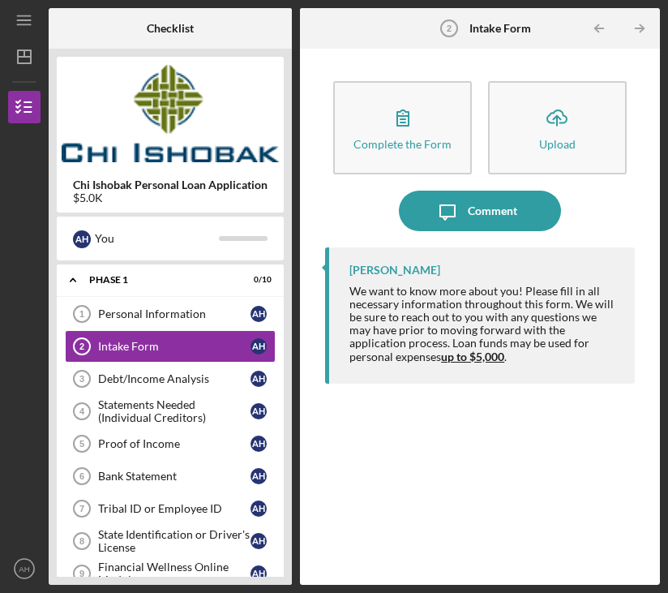
drag, startPoint x: 535, startPoint y: 411, endPoint x: 561, endPoint y: 400, distance: 28.3
click at [535, 411] on div "[PERSON_NAME] We want to know more about you! Please fill in all necessary info…" at bounding box center [480, 403] width 310 height 313
